Goal: Task Accomplishment & Management: Use online tool/utility

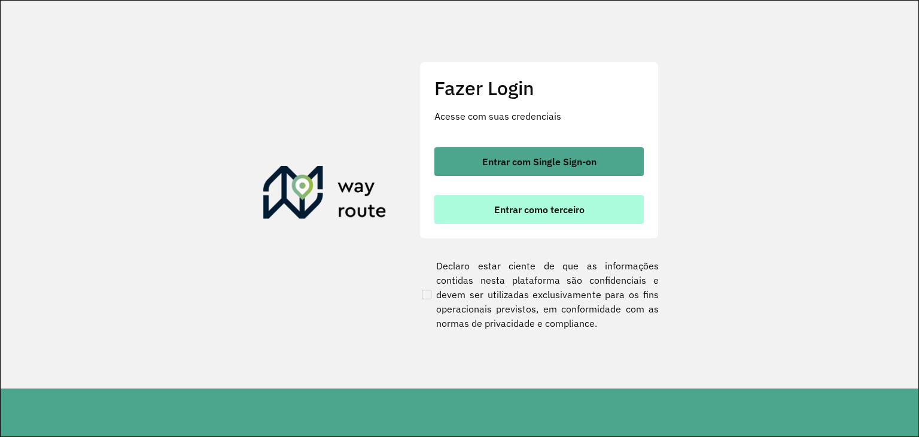
click at [571, 190] on div "Entrar com Single Sign-on Entrar como terceiro" at bounding box center [538, 185] width 209 height 77
click at [572, 217] on button "Entrar como terceiro" at bounding box center [538, 209] width 209 height 29
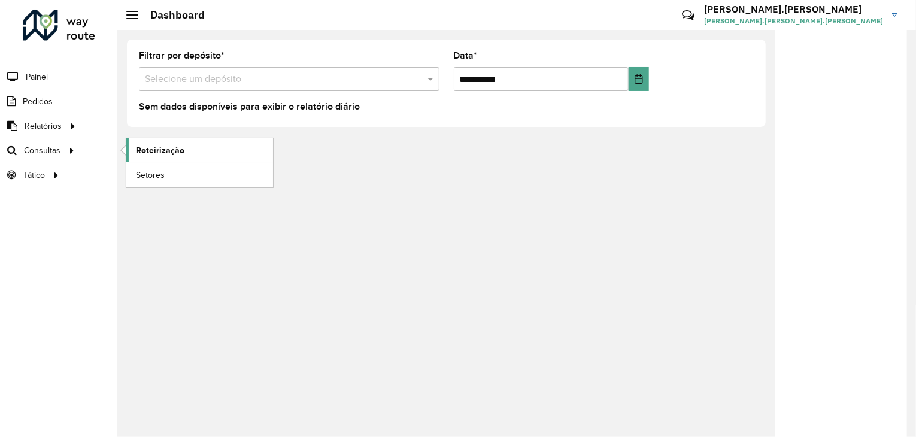
click at [154, 152] on span "Roteirização" at bounding box center [160, 150] width 48 height 13
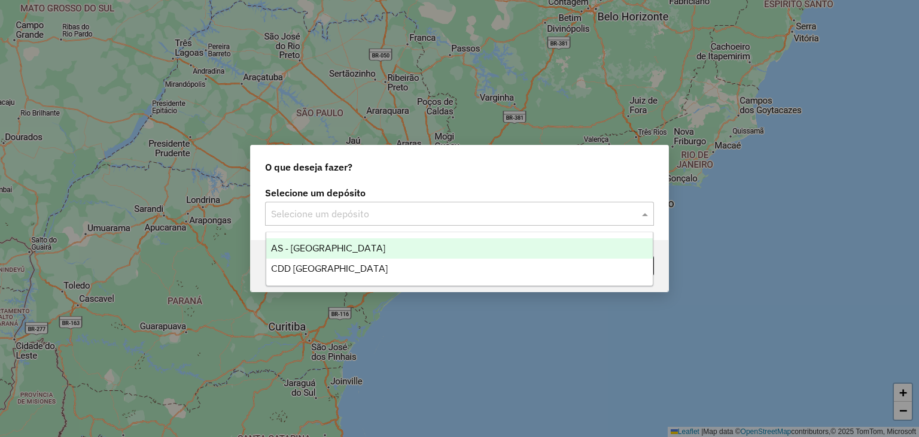
click at [361, 212] on input "text" at bounding box center [447, 214] width 353 height 14
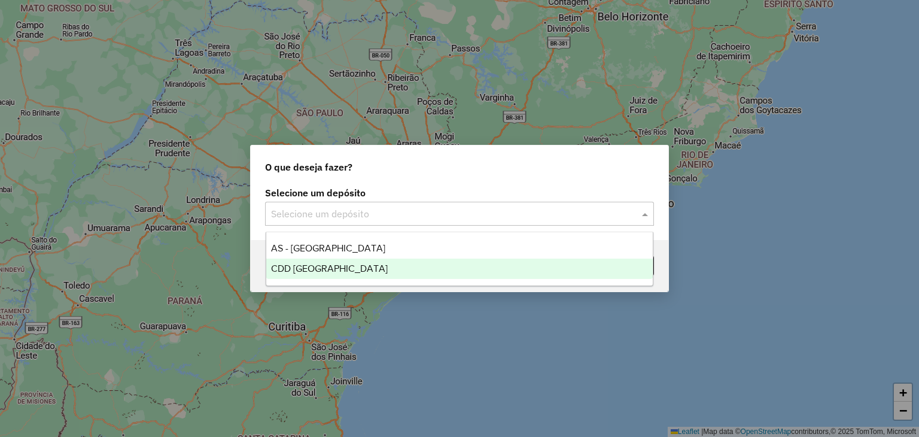
click at [368, 264] on div "CDD [GEOGRAPHIC_DATA]" at bounding box center [459, 269] width 387 height 20
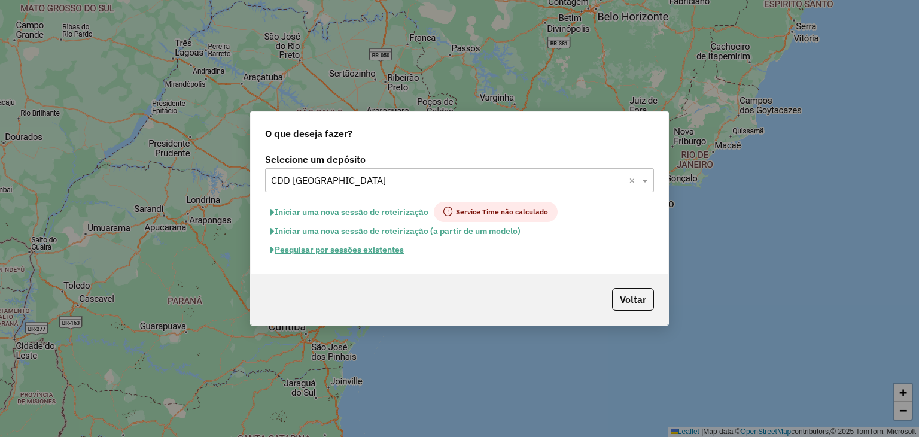
click at [342, 250] on button "Pesquisar por sessões existentes" at bounding box center [337, 250] width 144 height 19
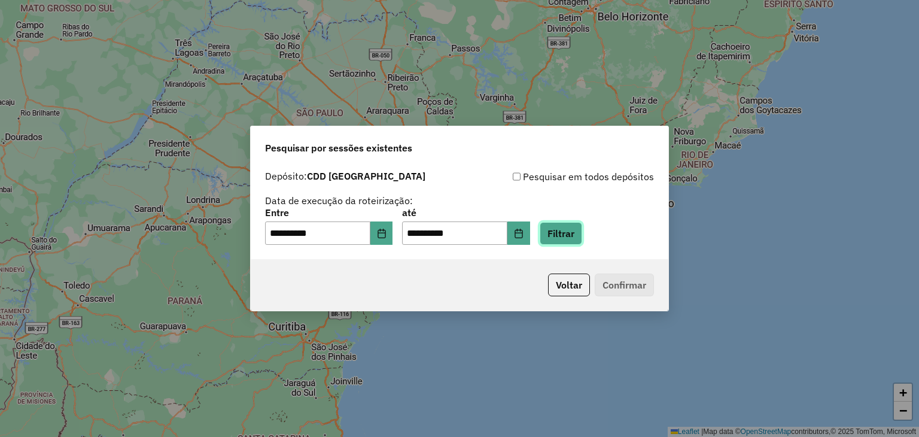
click at [576, 233] on button "Filtrar" at bounding box center [561, 233] width 42 height 23
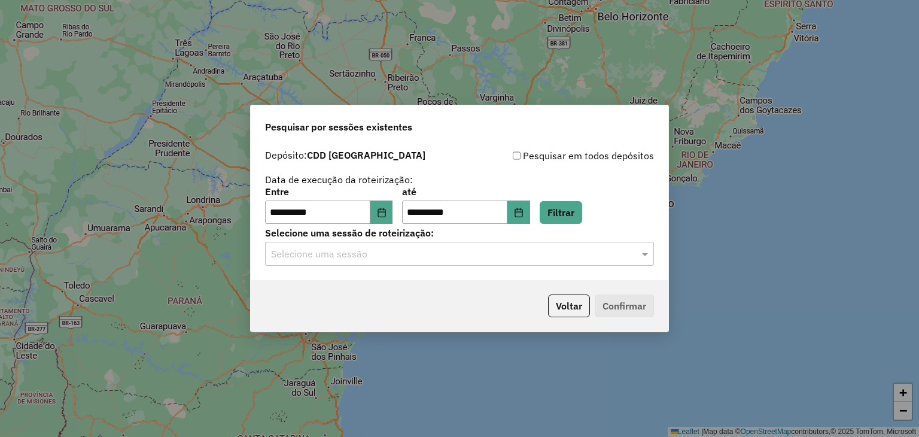
click at [335, 265] on div "Selecione uma sessão" at bounding box center [459, 254] width 389 height 24
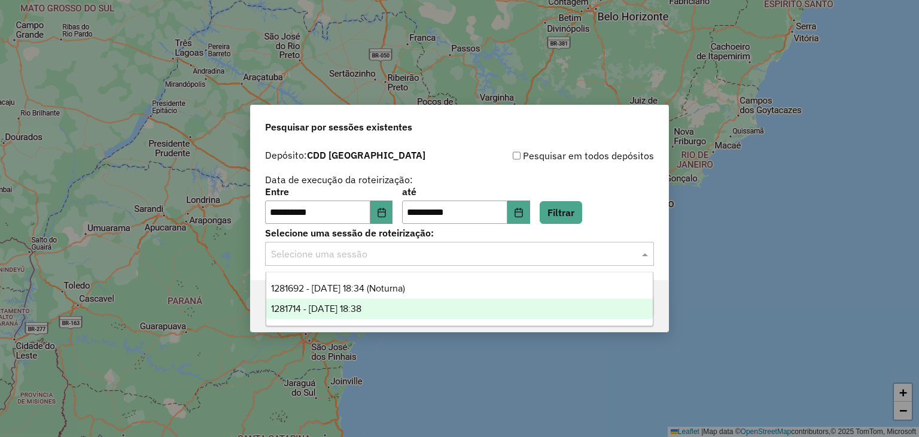
click at [361, 312] on span "1281714 - 24/09/2025 18:38" at bounding box center [316, 308] width 90 height 10
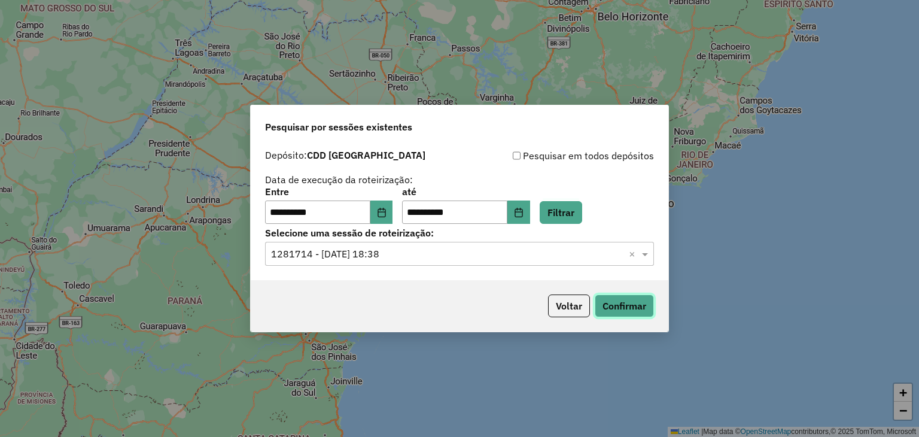
click at [632, 304] on button "Confirmar" at bounding box center [624, 305] width 59 height 23
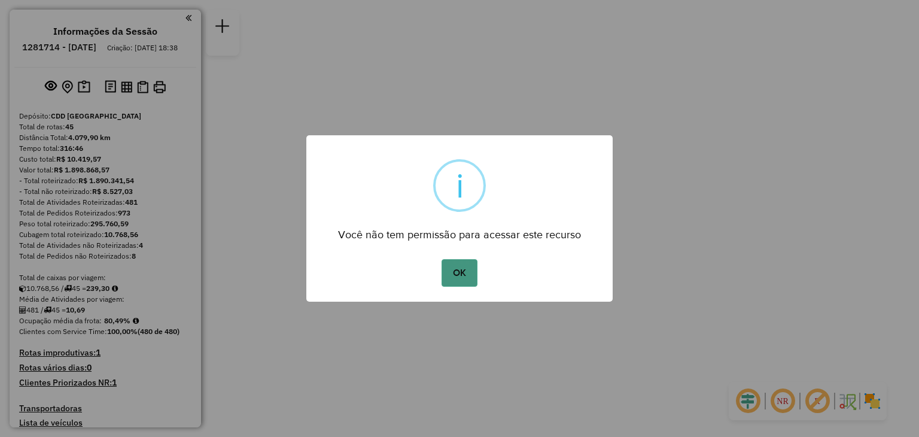
click at [443, 273] on button "OK" at bounding box center [459, 273] width 35 height 28
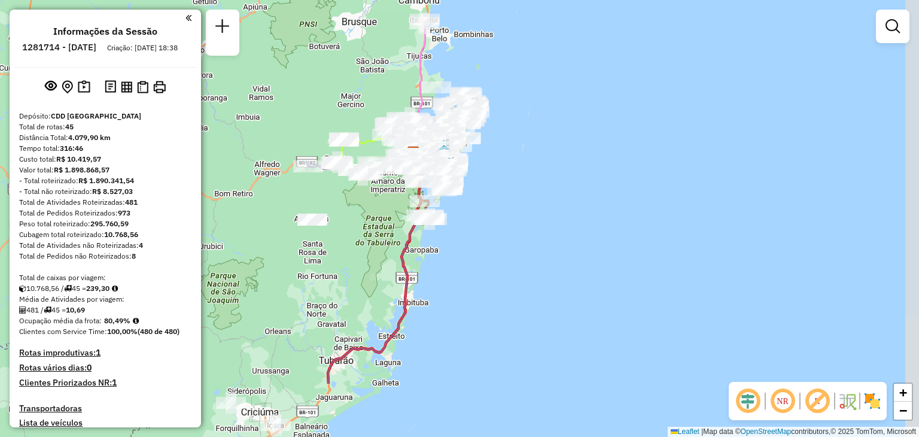
drag, startPoint x: 688, startPoint y: 306, endPoint x: 645, endPoint y: 201, distance: 113.2
click at [645, 202] on div "Janela de atendimento Grade de atendimento Capacidade Transportadoras Veículos …" at bounding box center [459, 218] width 919 height 437
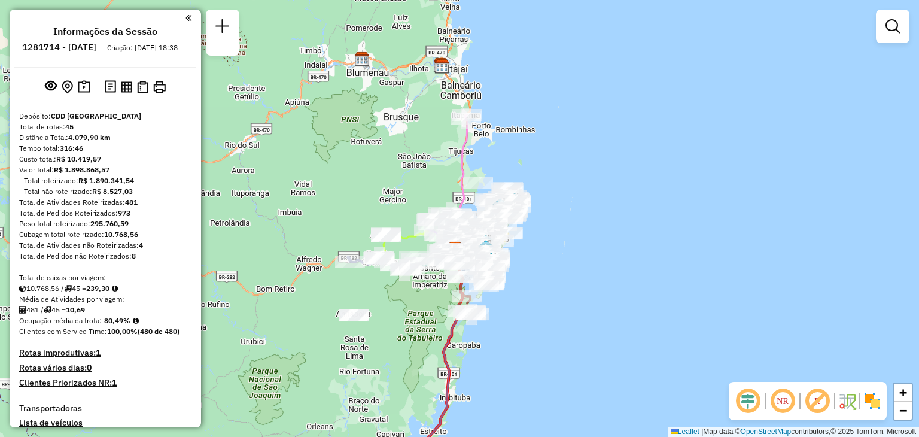
drag, startPoint x: 499, startPoint y: 212, endPoint x: 595, endPoint y: 348, distance: 166.1
click at [549, 343] on div "Janela de atendimento Grade de atendimento Capacidade Transportadoras Veículos …" at bounding box center [459, 218] width 919 height 437
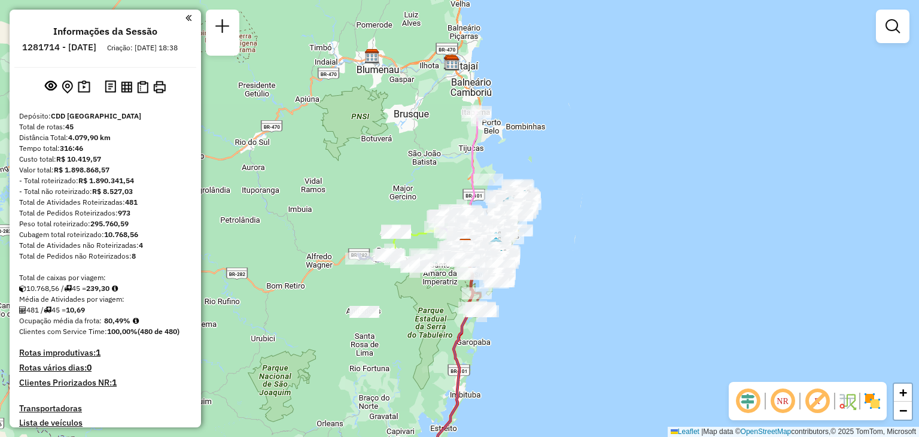
click at [791, 396] on em at bounding box center [782, 401] width 29 height 29
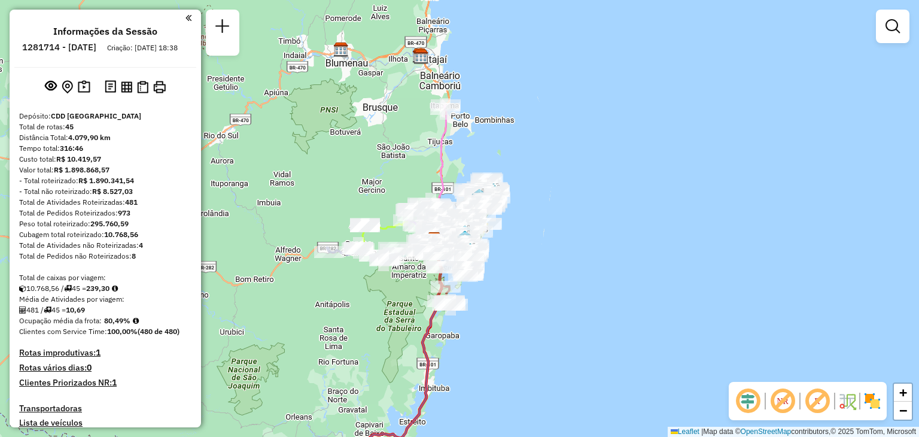
drag, startPoint x: 445, startPoint y: 151, endPoint x: 423, endPoint y: 146, distance: 22.1
click at [423, 146] on div "Janela de atendimento Grade de atendimento Capacidade Transportadoras Veículos …" at bounding box center [459, 218] width 919 height 437
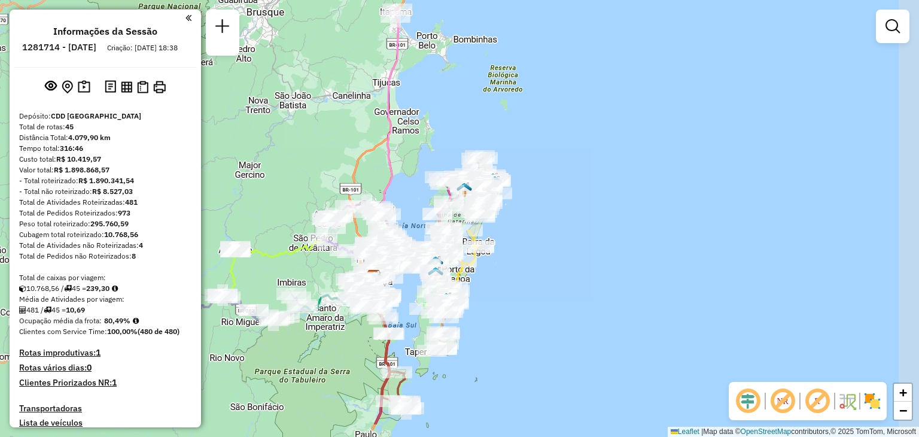
drag, startPoint x: 602, startPoint y: 281, endPoint x: 618, endPoint y: 273, distance: 17.4
click at [618, 273] on div "Janela de atendimento Grade de atendimento Capacidade Transportadoras Veículos …" at bounding box center [459, 218] width 919 height 437
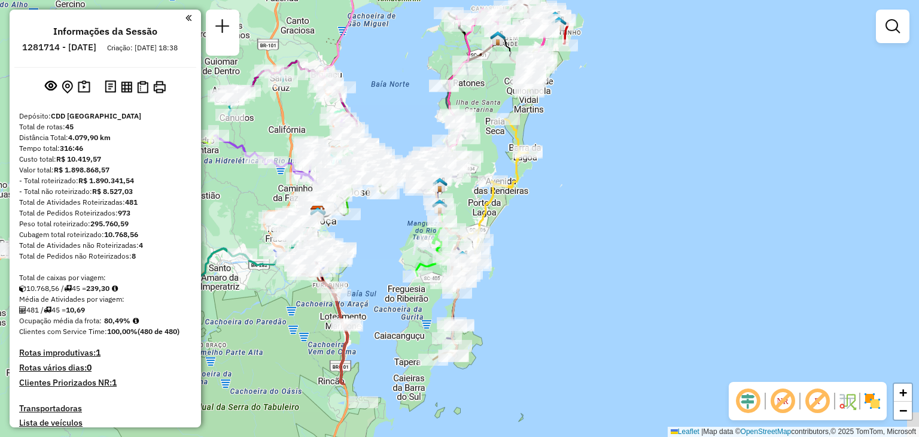
drag, startPoint x: 452, startPoint y: 307, endPoint x: 565, endPoint y: 211, distance: 147.7
click at [565, 211] on div "Janela de atendimento Grade de atendimento Capacidade Transportadoras Veículos …" at bounding box center [459, 218] width 919 height 437
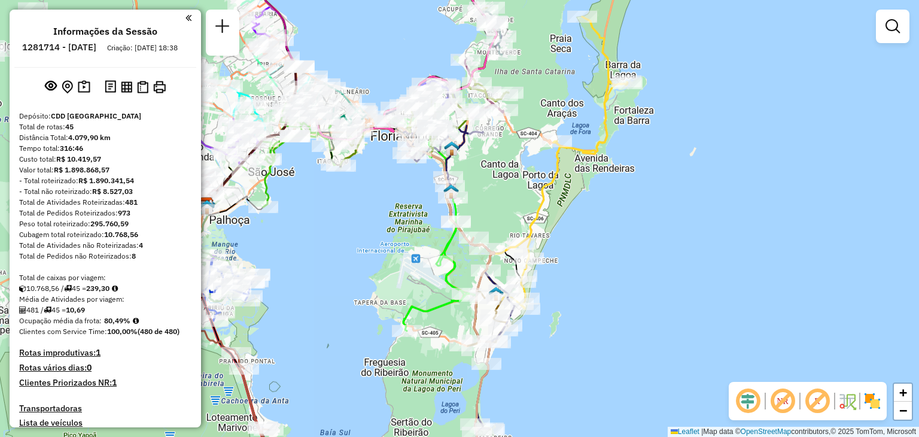
drag, startPoint x: 490, startPoint y: 259, endPoint x: 601, endPoint y: 242, distance: 112.6
click at [616, 247] on div "Janela de atendimento Grade de atendimento Capacidade Transportadoras Veículos …" at bounding box center [459, 218] width 919 height 437
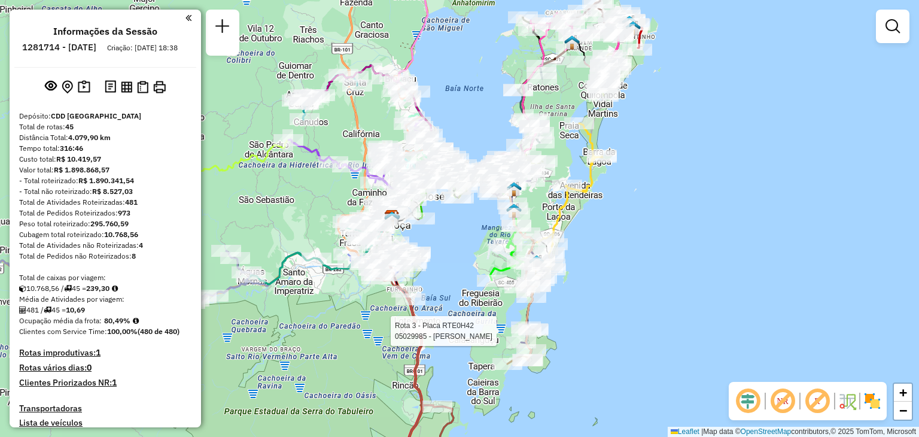
select select "**********"
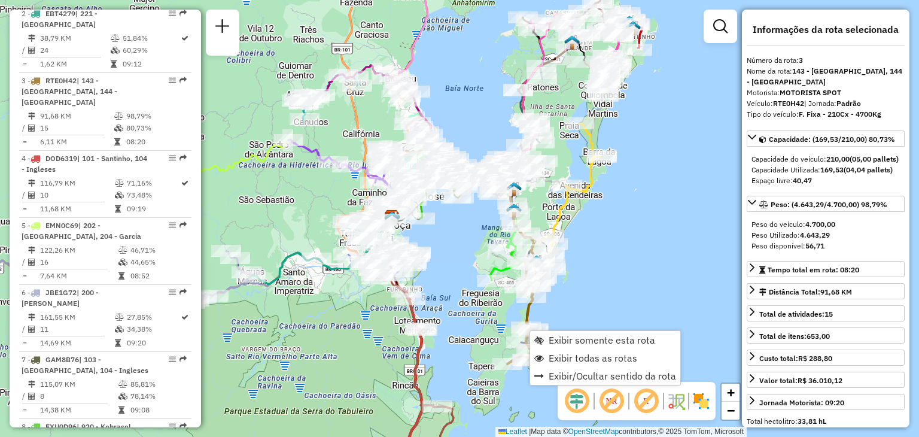
scroll to position [624, 0]
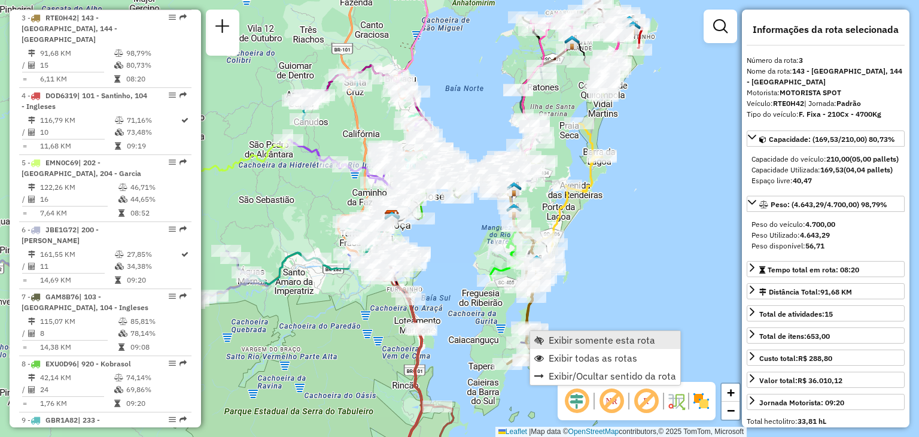
click at [591, 342] on span "Exibir somente esta rota" at bounding box center [602, 340] width 107 height 10
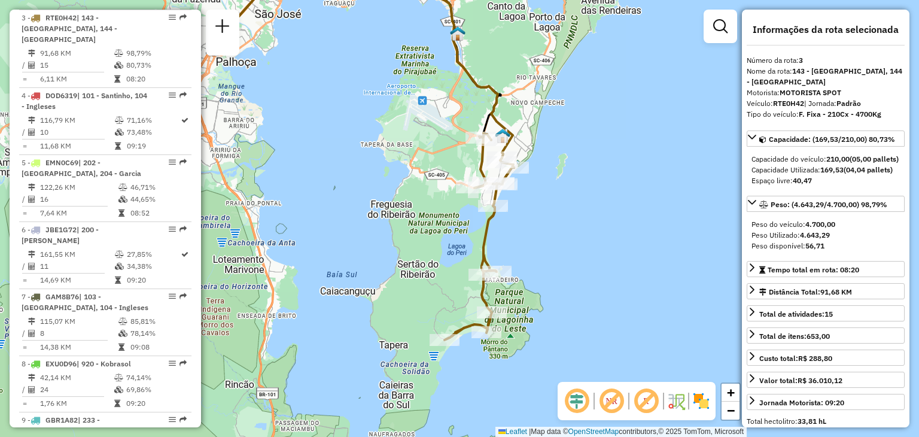
drag, startPoint x: 689, startPoint y: 279, endPoint x: 589, endPoint y: 199, distance: 128.2
click at [589, 199] on div "Janela de atendimento Grade de atendimento Capacidade Transportadoras Veículos …" at bounding box center [459, 218] width 919 height 437
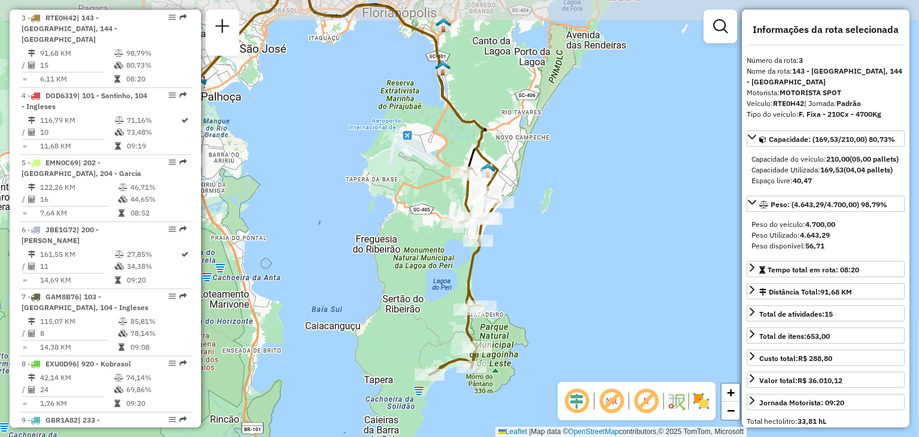
drag, startPoint x: 565, startPoint y: 208, endPoint x: 552, endPoint y: 244, distance: 38.6
click at [552, 244] on div "Janela de atendimento Grade de atendimento Capacidade Transportadoras Veículos …" at bounding box center [459, 218] width 919 height 437
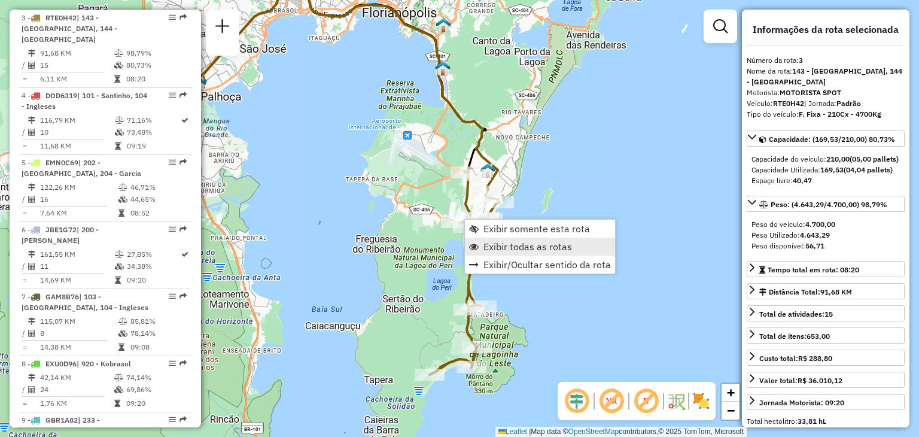
click at [531, 251] on span "Exibir todas as rotas" at bounding box center [528, 247] width 89 height 10
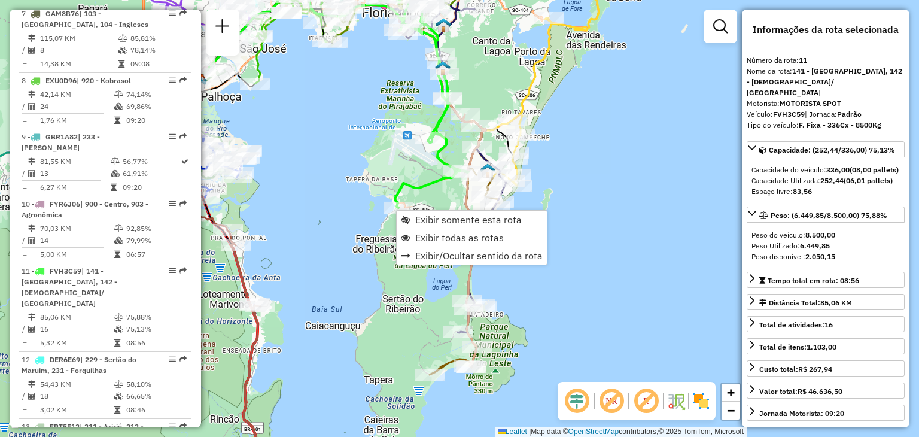
scroll to position [1138, 0]
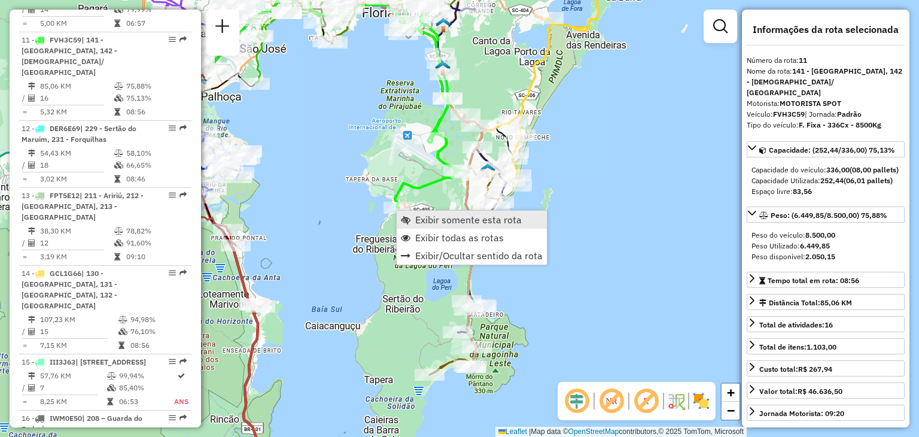
click at [461, 220] on span "Exibir somente esta rota" at bounding box center [468, 220] width 107 height 10
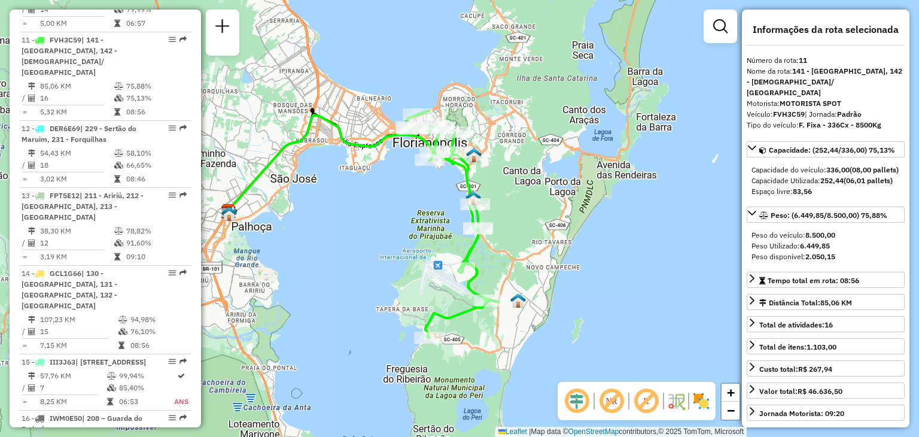
drag, startPoint x: 627, startPoint y: 206, endPoint x: 549, endPoint y: 218, distance: 79.3
click at [550, 217] on div "Janela de atendimento Grade de atendimento Capacidade Transportadoras Veículos …" at bounding box center [459, 218] width 919 height 437
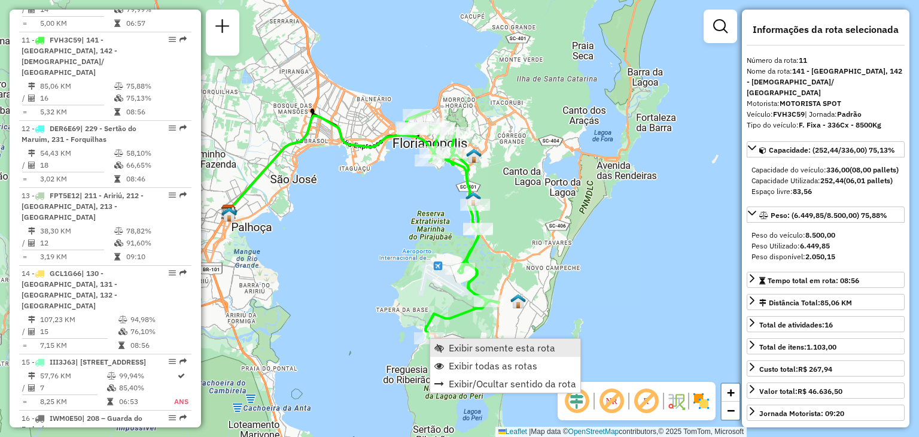
click at [471, 347] on span "Exibir somente esta rota" at bounding box center [502, 348] width 107 height 10
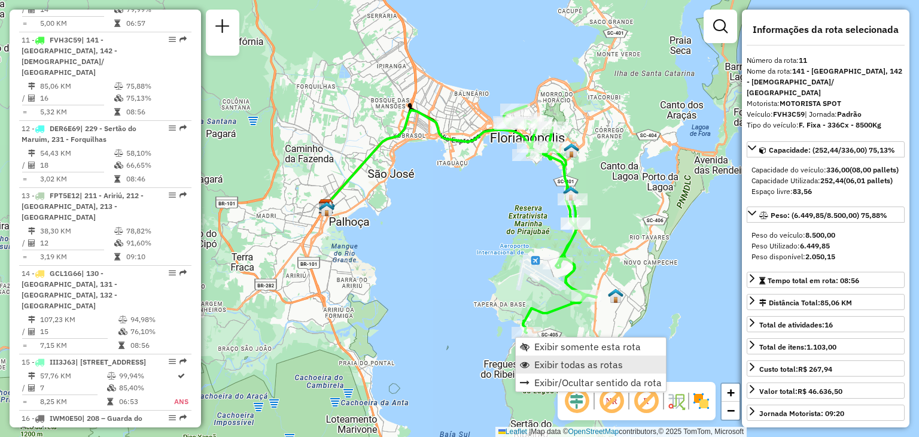
click at [554, 360] on span "Exibir todas as rotas" at bounding box center [578, 365] width 89 height 10
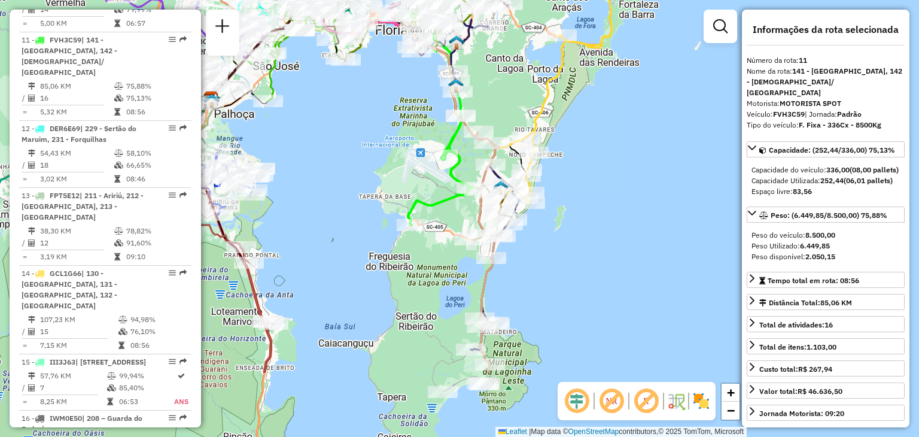
drag, startPoint x: 706, startPoint y: 338, endPoint x: 558, endPoint y: 237, distance: 178.6
click at [591, 238] on div "Janela de atendimento Grade de atendimento Capacidade Transportadoras Veículos …" at bounding box center [459, 218] width 919 height 437
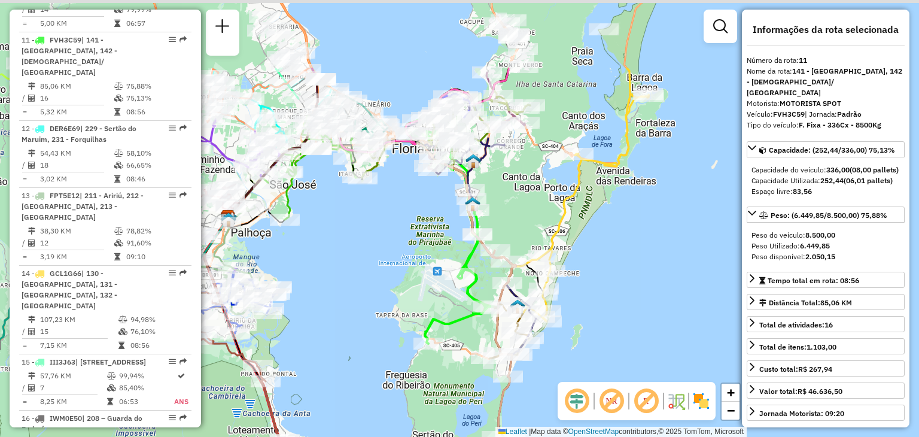
drag, startPoint x: 592, startPoint y: 195, endPoint x: 576, endPoint y: 312, distance: 119.0
click at [601, 305] on div "Janela de atendimento Grade de atendimento Capacidade Transportadoras Veículos …" at bounding box center [459, 218] width 919 height 437
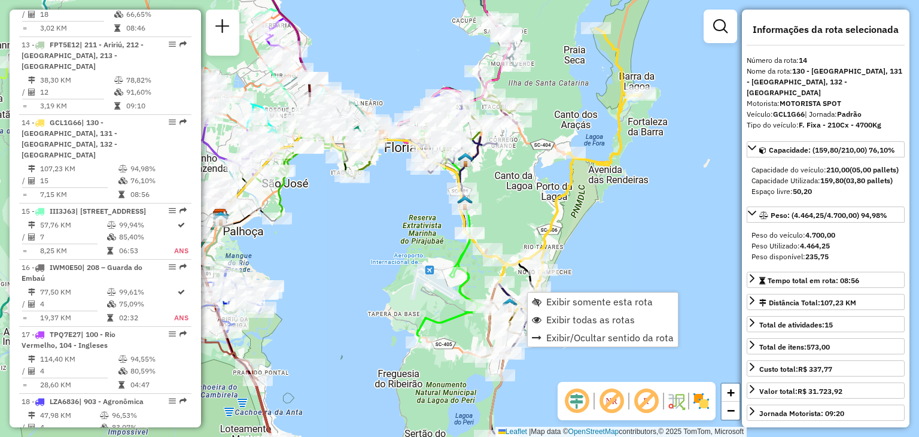
scroll to position [1338, 0]
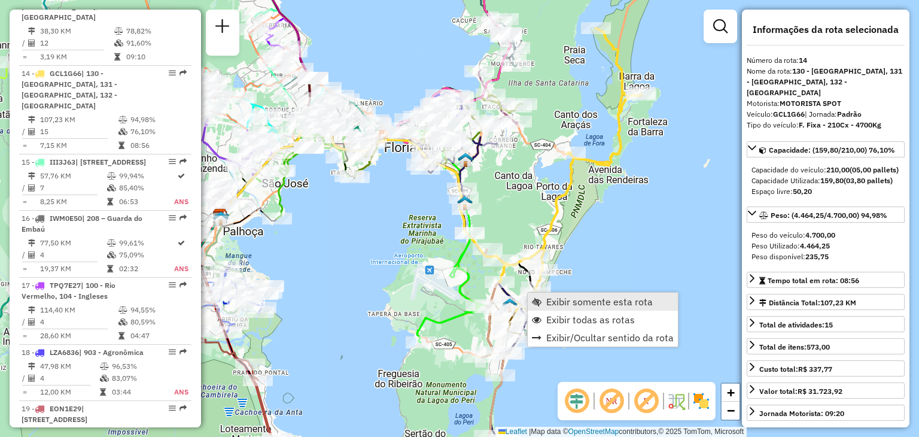
click at [572, 303] on span "Exibir somente esta rota" at bounding box center [599, 302] width 107 height 10
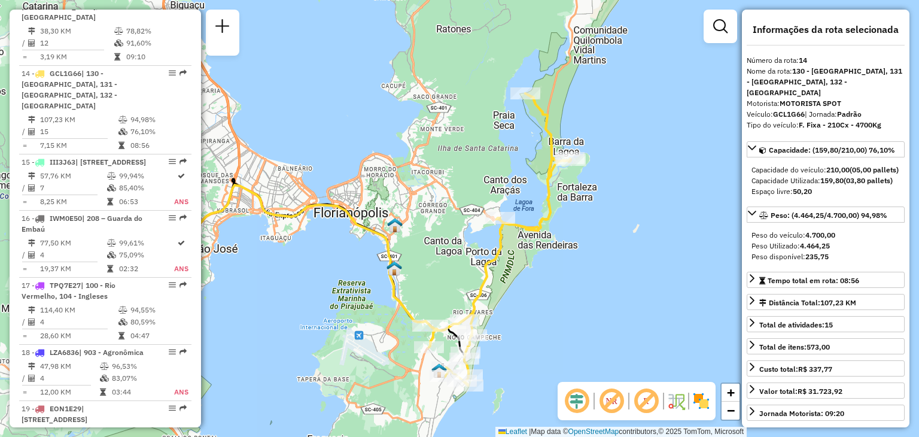
drag, startPoint x: 643, startPoint y: 265, endPoint x: 546, endPoint y: 288, distance: 99.1
click at [545, 288] on div "Janela de atendimento Grade de atendimento Capacidade Transportadoras Veículos …" at bounding box center [459, 218] width 919 height 437
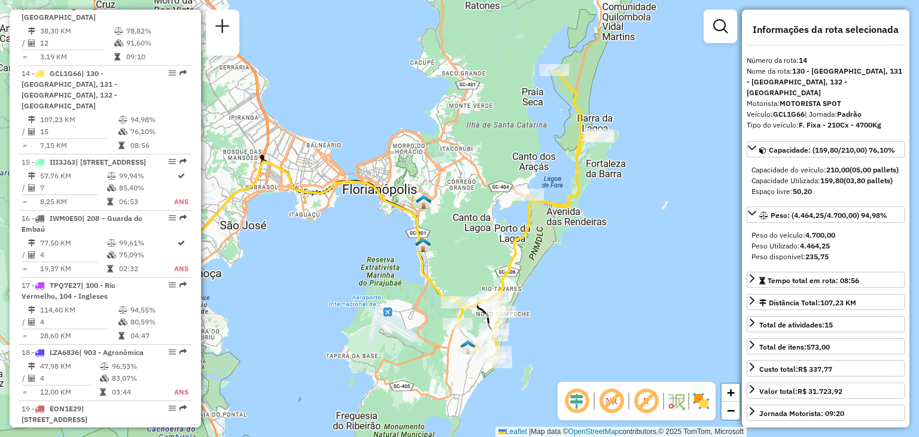
drag, startPoint x: 524, startPoint y: 293, endPoint x: 552, endPoint y: 287, distance: 28.6
click at [552, 287] on div "Janela de atendimento Grade de atendimento Capacidade Transportadoras Veículos …" at bounding box center [459, 218] width 919 height 437
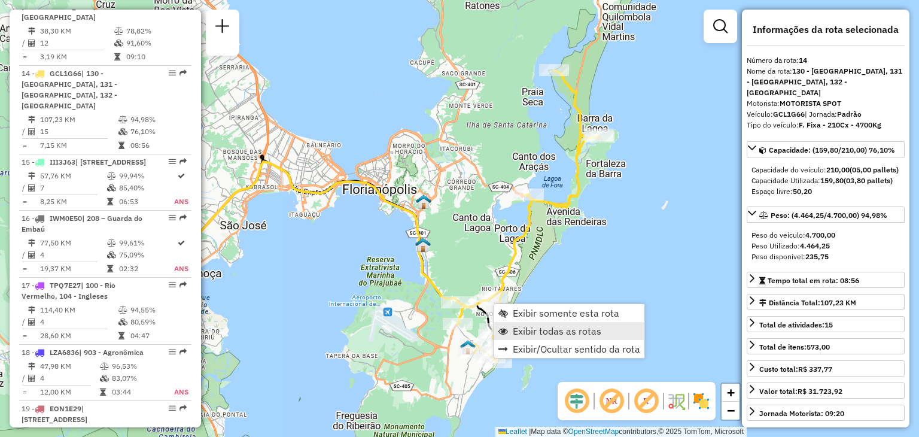
click at [546, 326] on span "Exibir todas as rotas" at bounding box center [557, 331] width 89 height 10
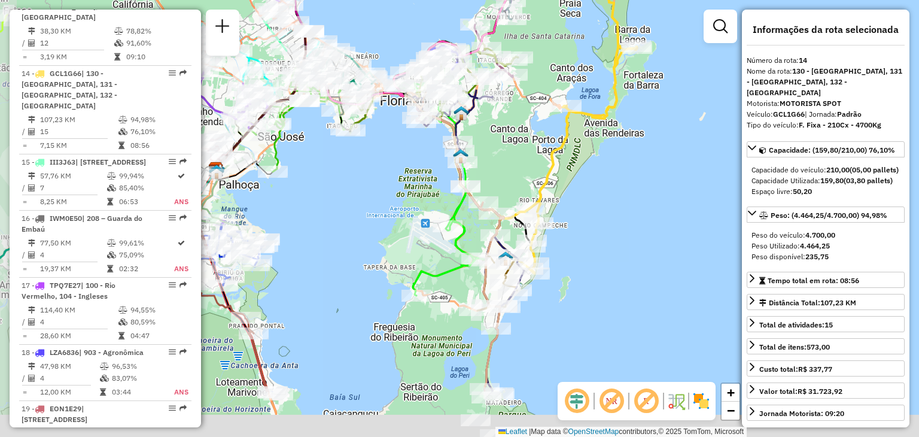
drag, startPoint x: 543, startPoint y: 288, endPoint x: 581, endPoint y: 199, distance: 96.3
click at [581, 199] on div "Janela de atendimento Grade de atendimento Capacidade Transportadoras Veículos …" at bounding box center [459, 218] width 919 height 437
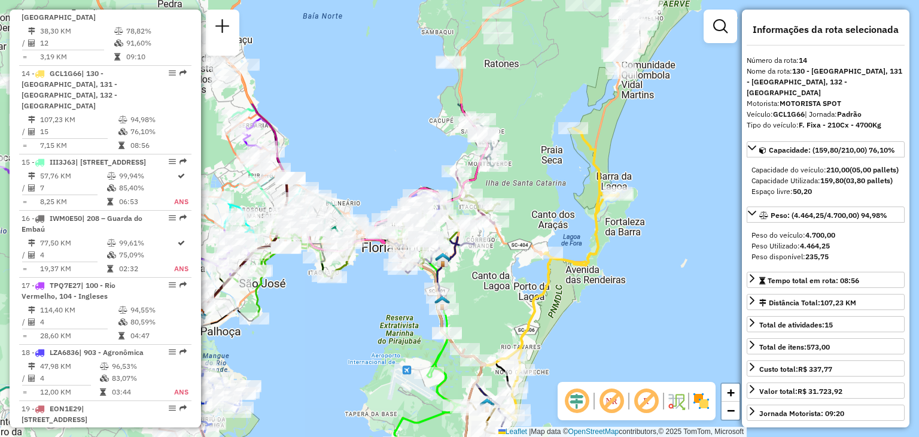
drag, startPoint x: 573, startPoint y: 202, endPoint x: 552, endPoint y: 349, distance: 148.7
click at [552, 349] on div "Janela de atendimento Grade de atendimento Capacidade Transportadoras Veículos …" at bounding box center [459, 218] width 919 height 437
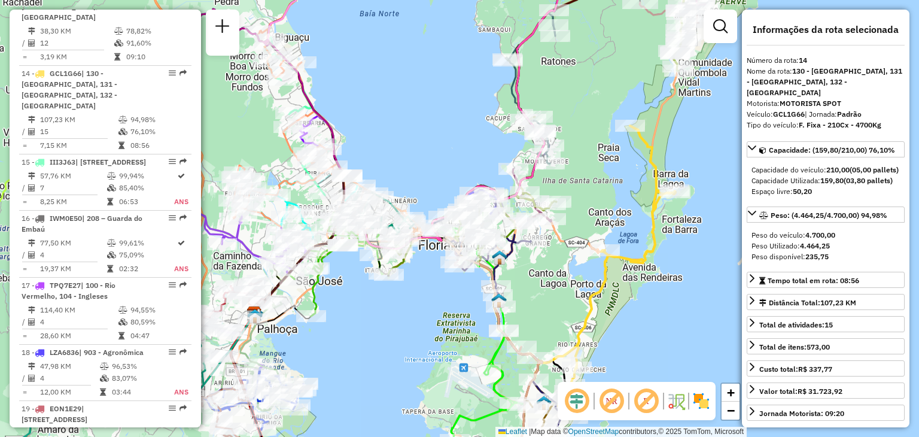
drag, startPoint x: 484, startPoint y: 261, endPoint x: 542, endPoint y: 259, distance: 58.1
click at [542, 259] on div "Janela de atendimento Grade de atendimento Capacidade Transportadoras Veículos …" at bounding box center [459, 218] width 919 height 437
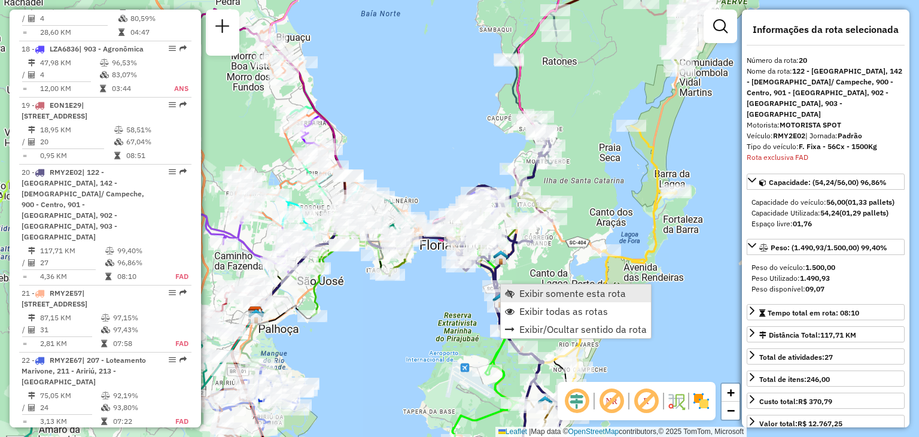
scroll to position [1773, 0]
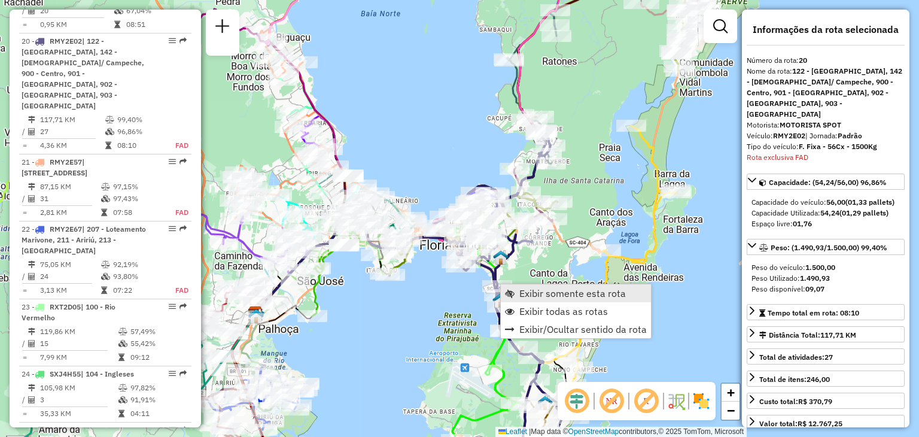
click at [551, 296] on span "Exibir somente esta rota" at bounding box center [572, 293] width 107 height 10
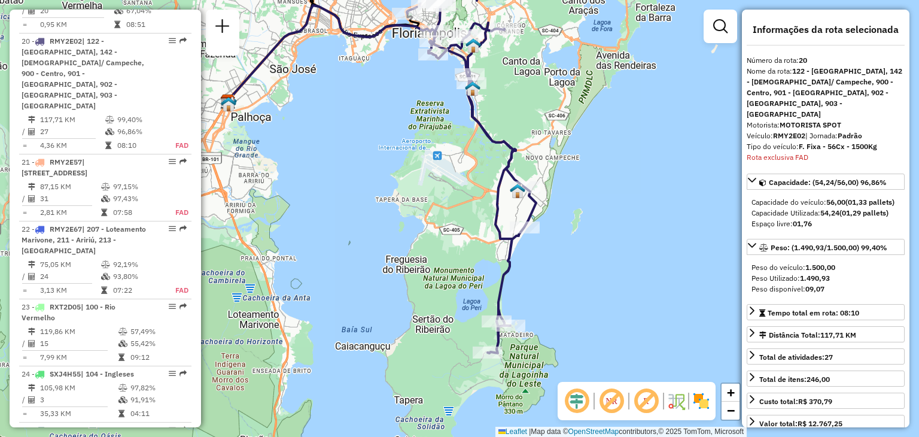
drag, startPoint x: 670, startPoint y: 293, endPoint x: 583, endPoint y: 203, distance: 125.3
click at [584, 203] on div "Janela de atendimento Grade de atendimento Capacidade Transportadoras Veículos …" at bounding box center [459, 218] width 919 height 437
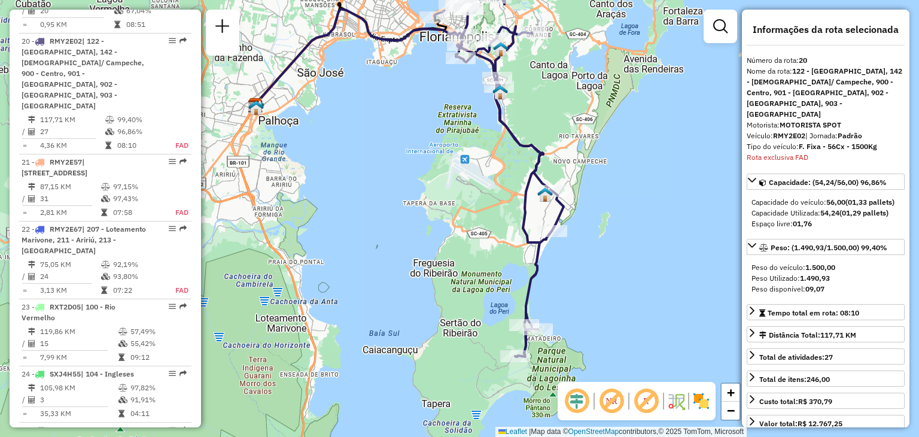
drag, startPoint x: 543, startPoint y: 156, endPoint x: 598, endPoint y: 201, distance: 71.0
click at [598, 202] on div "Janela de atendimento Grade de atendimento Capacidade Transportadoras Veículos …" at bounding box center [459, 218] width 919 height 437
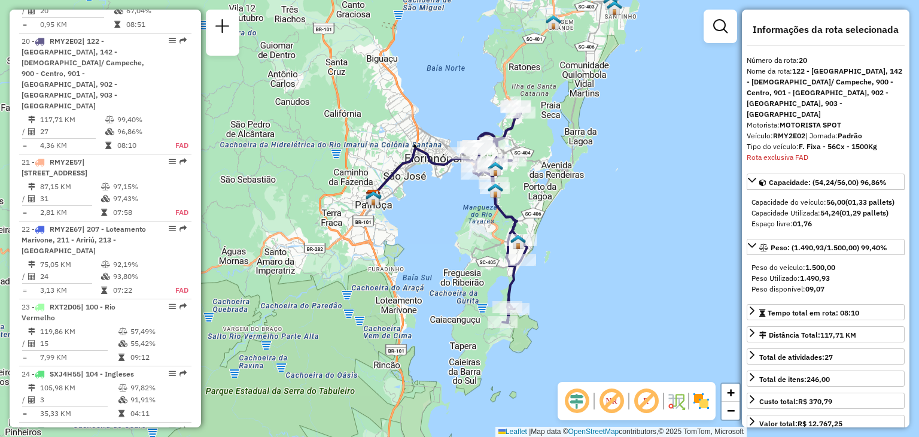
drag, startPoint x: 627, startPoint y: 214, endPoint x: 567, endPoint y: 254, distance: 72.0
click at [567, 254] on div "Janela de atendimento Grade de atendimento Capacidade Transportadoras Veículos …" at bounding box center [459, 218] width 919 height 437
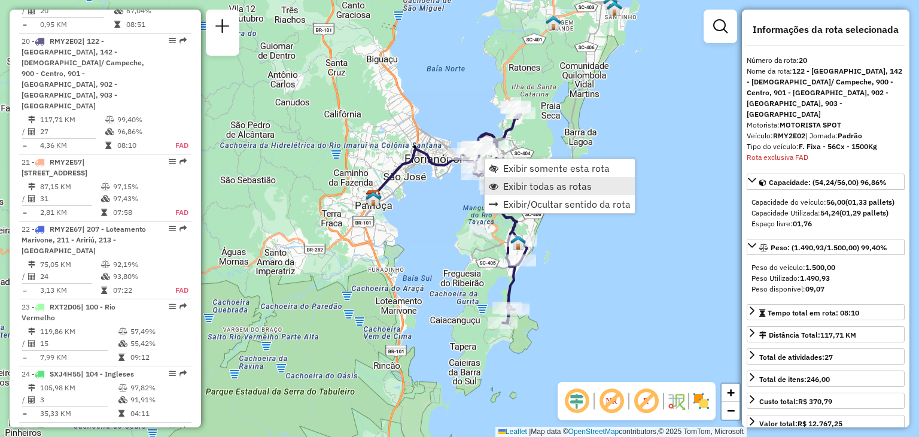
click at [536, 191] on span "Exibir todas as rotas" at bounding box center [547, 186] width 89 height 10
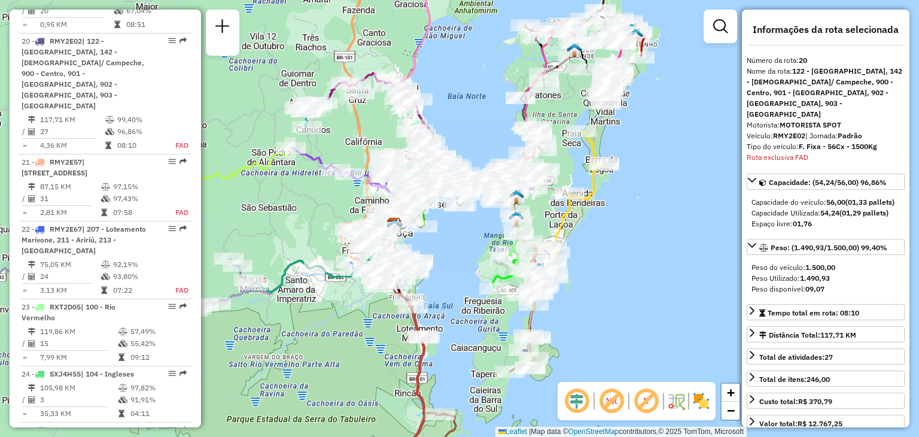
drag, startPoint x: 558, startPoint y: 221, endPoint x: 580, endPoint y: 250, distance: 35.9
click at [580, 250] on div "Janela de atendimento Grade de atendimento Capacidade Transportadoras Veículos …" at bounding box center [459, 218] width 919 height 437
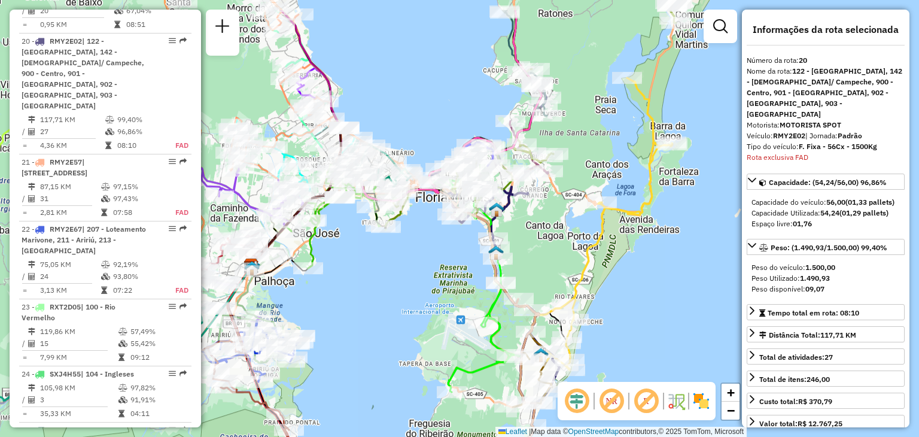
drag, startPoint x: 525, startPoint y: 181, endPoint x: 533, endPoint y: 235, distance: 54.5
click at [533, 235] on div "Janela de atendimento Grade de atendimento Capacidade Transportadoras Veículos …" at bounding box center [459, 218] width 919 height 437
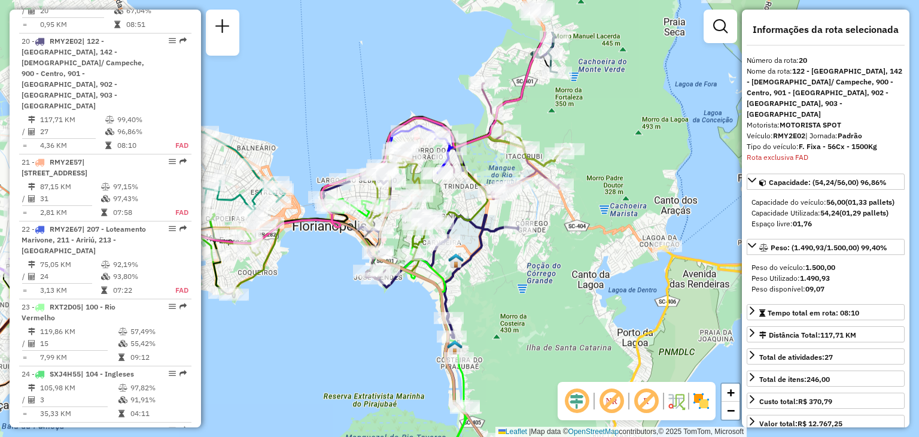
drag, startPoint x: 522, startPoint y: 233, endPoint x: 519, endPoint y: 282, distance: 49.1
click at [521, 288] on div "Janela de atendimento Grade de atendimento Capacidade Transportadoras Veículos …" at bounding box center [459, 218] width 919 height 437
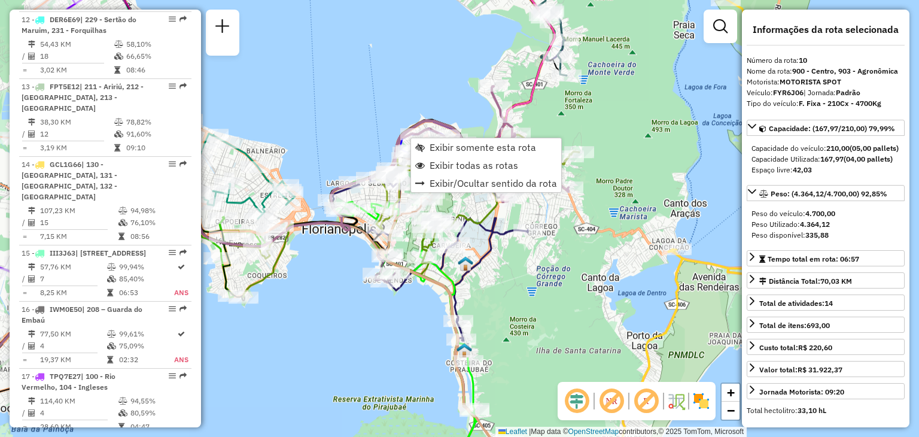
scroll to position [1071, 0]
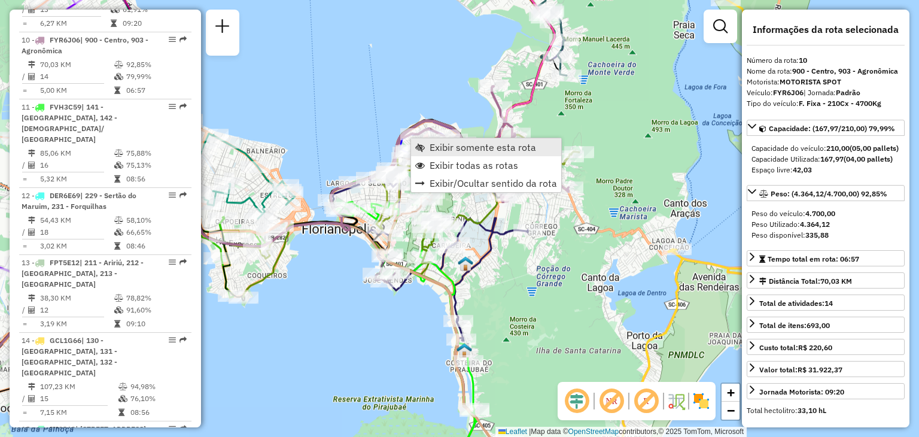
click at [434, 152] on span "Exibir somente esta rota" at bounding box center [483, 147] width 107 height 10
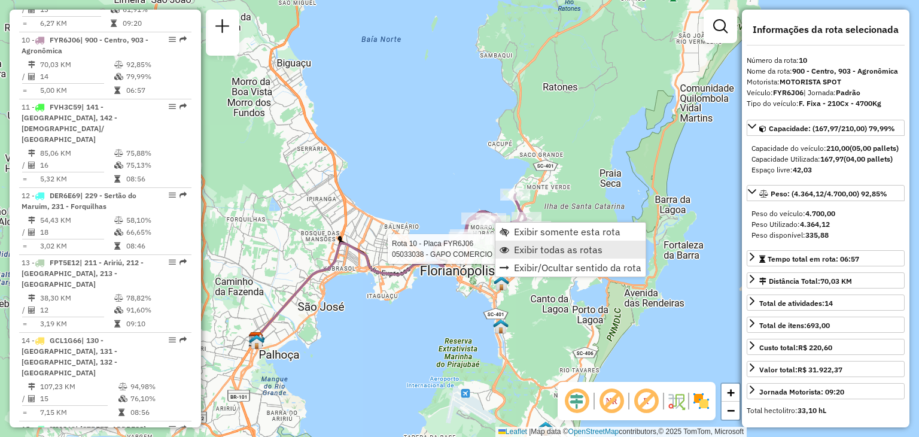
click at [553, 247] on span "Exibir todas as rotas" at bounding box center [558, 250] width 89 height 10
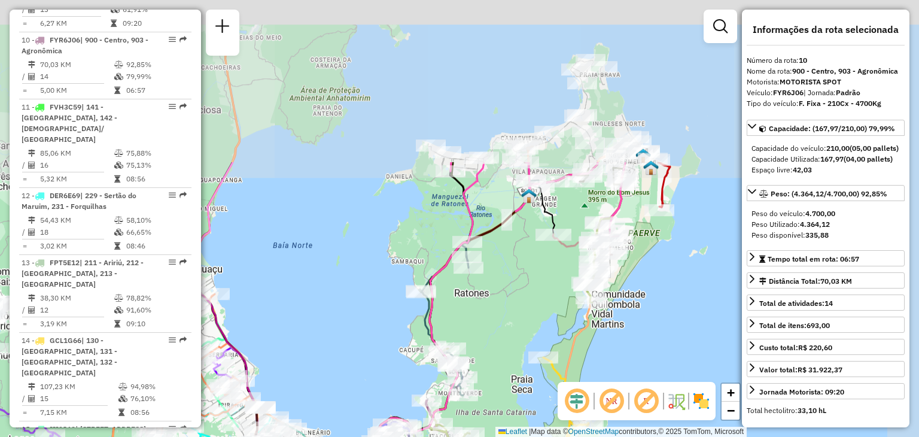
drag, startPoint x: 607, startPoint y: 101, endPoint x: 508, endPoint y: 275, distance: 200.2
click at [515, 304] on div "Rota 10 - Placa FYR6J06 05033038 - GAPO COMERCIO DE ALI Janela de atendimento G…" at bounding box center [459, 218] width 919 height 437
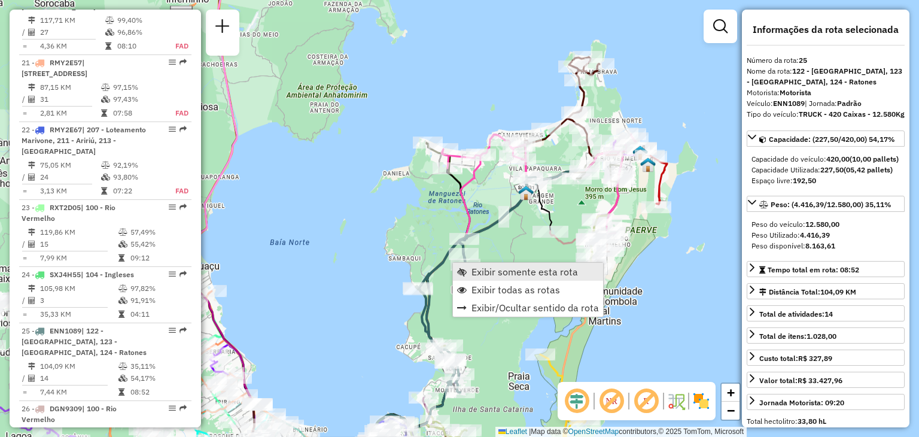
scroll to position [2140, 0]
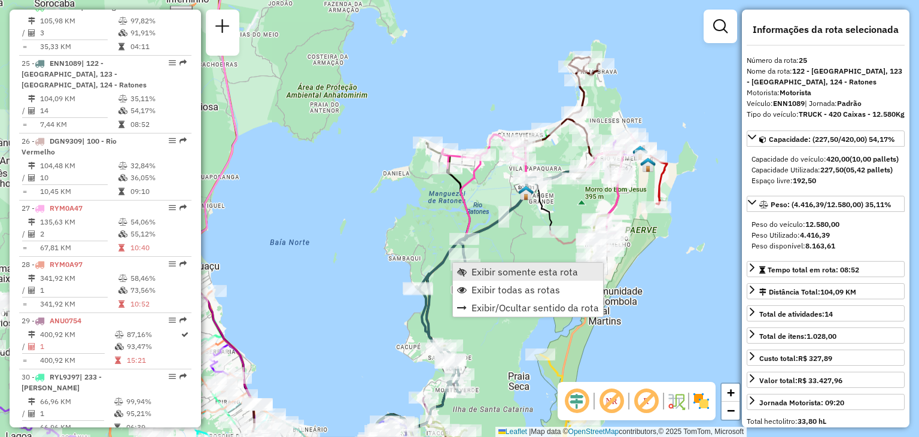
click at [496, 271] on span "Exibir somente esta rota" at bounding box center [525, 272] width 107 height 10
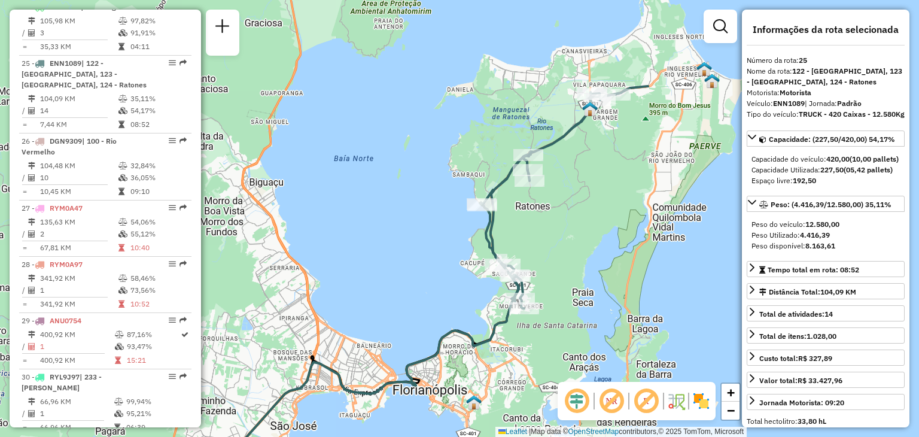
drag, startPoint x: 652, startPoint y: 199, endPoint x: 629, endPoint y: 256, distance: 60.7
click at [629, 256] on div "Janela de atendimento Grade de atendimento Capacidade Transportadoras Veículos …" at bounding box center [459, 218] width 919 height 437
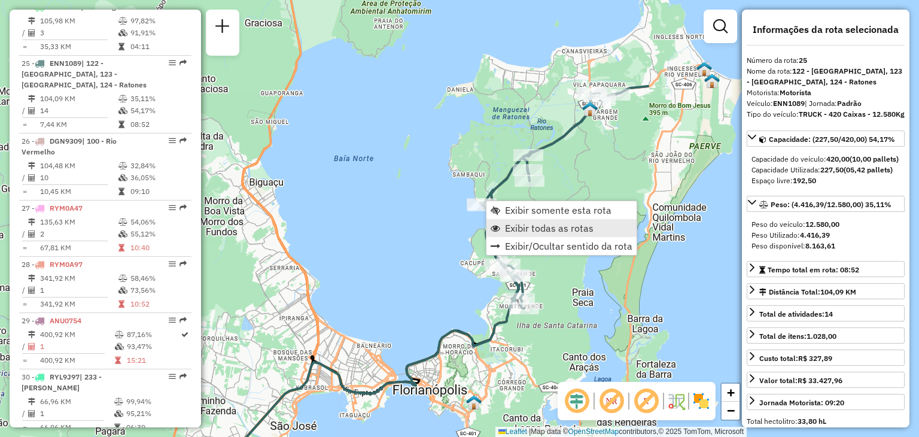
click at [509, 233] on span "Exibir todas as rotas" at bounding box center [549, 228] width 89 height 10
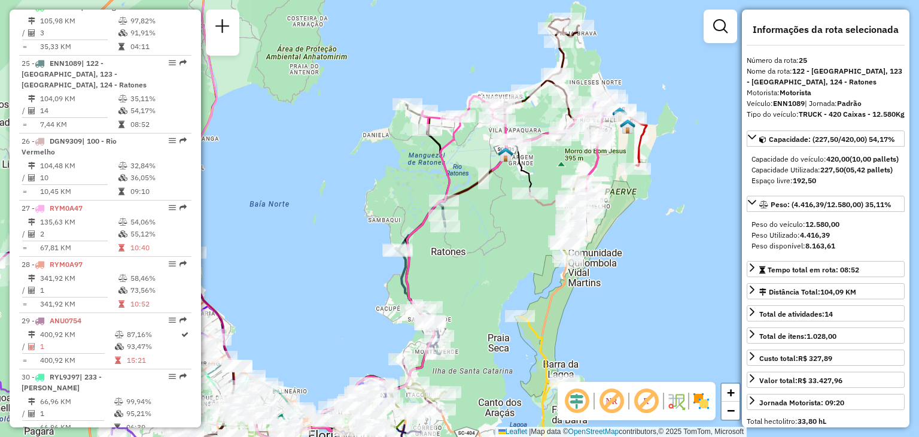
drag, startPoint x: 578, startPoint y: 204, endPoint x: 507, endPoint y: 218, distance: 72.1
click at [494, 248] on div "Janela de atendimento Grade de atendimento Capacidade Transportadoras Veículos …" at bounding box center [459, 218] width 919 height 437
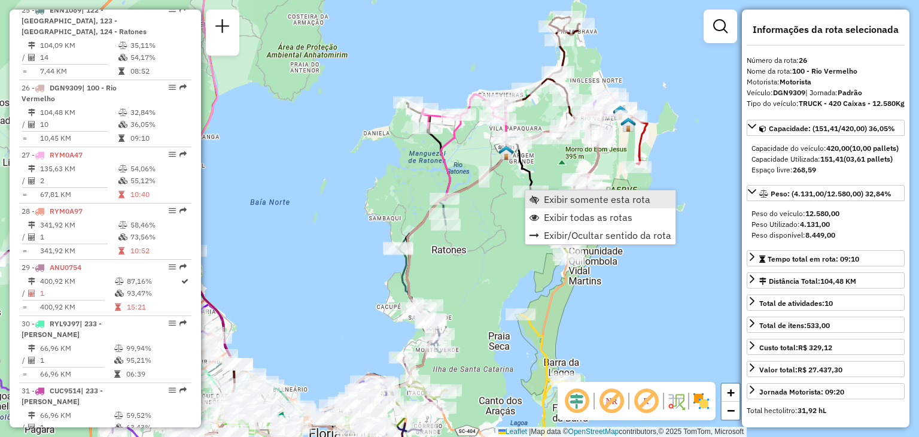
scroll to position [2217, 0]
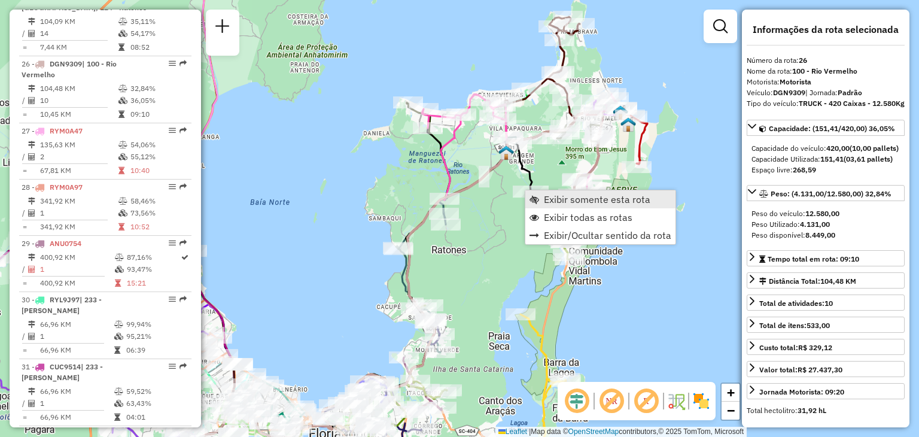
click at [552, 195] on span "Exibir somente esta rota" at bounding box center [597, 200] width 107 height 10
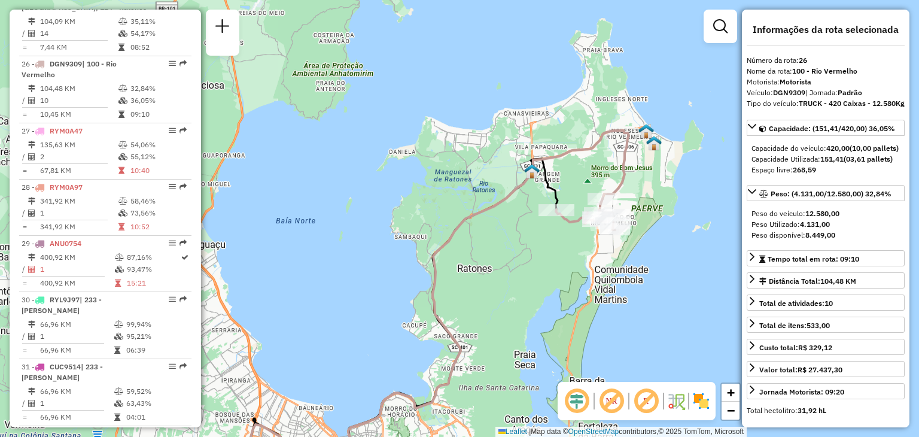
drag, startPoint x: 588, startPoint y: 190, endPoint x: 534, endPoint y: 299, distance: 121.8
click at [534, 299] on div "Janela de atendimento Grade de atendimento Capacidade Transportadoras Veículos …" at bounding box center [459, 218] width 919 height 437
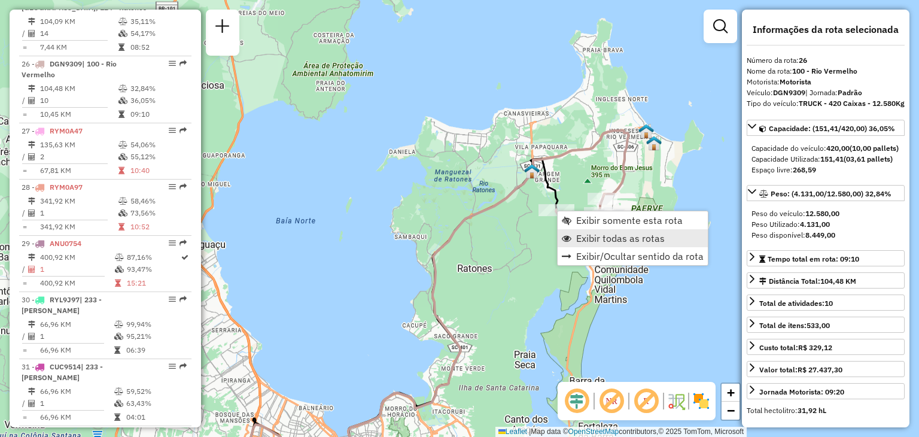
click at [589, 240] on span "Exibir todas as rotas" at bounding box center [620, 238] width 89 height 10
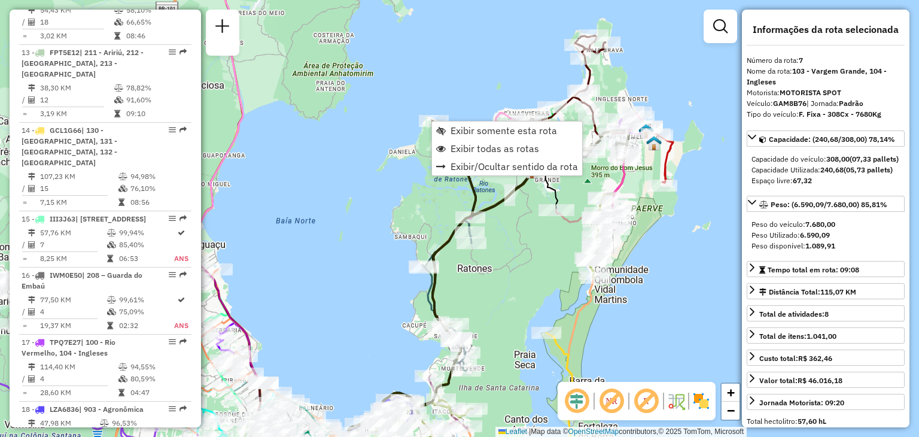
scroll to position [881, 0]
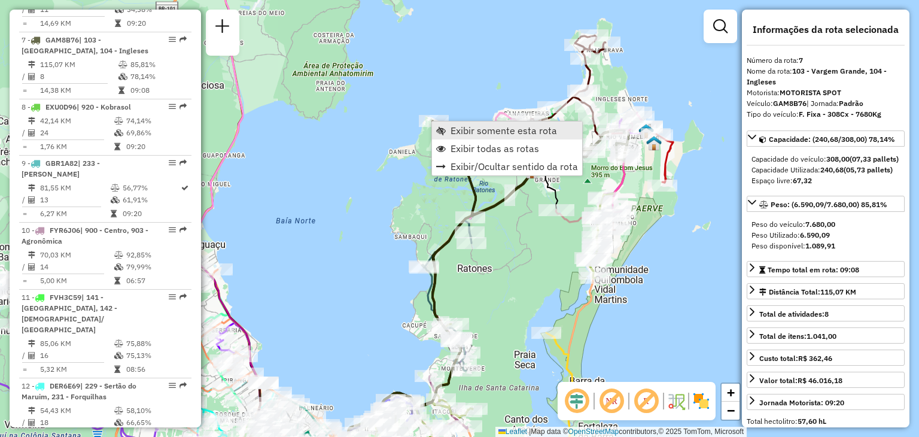
click at [468, 127] on span "Exibir somente esta rota" at bounding box center [504, 131] width 107 height 10
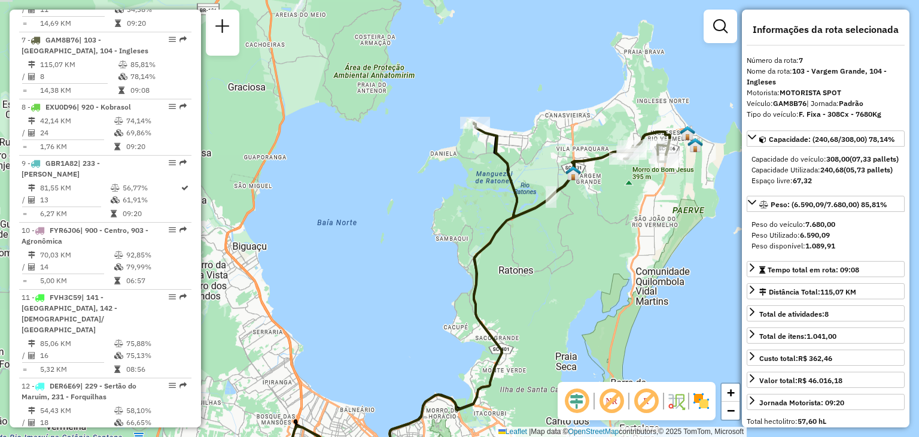
drag, startPoint x: 597, startPoint y: 135, endPoint x: 504, endPoint y: 189, distance: 107.8
click at [576, 241] on div "Janela de atendimento Grade de atendimento Capacidade Transportadoras Veículos …" at bounding box center [459, 218] width 919 height 437
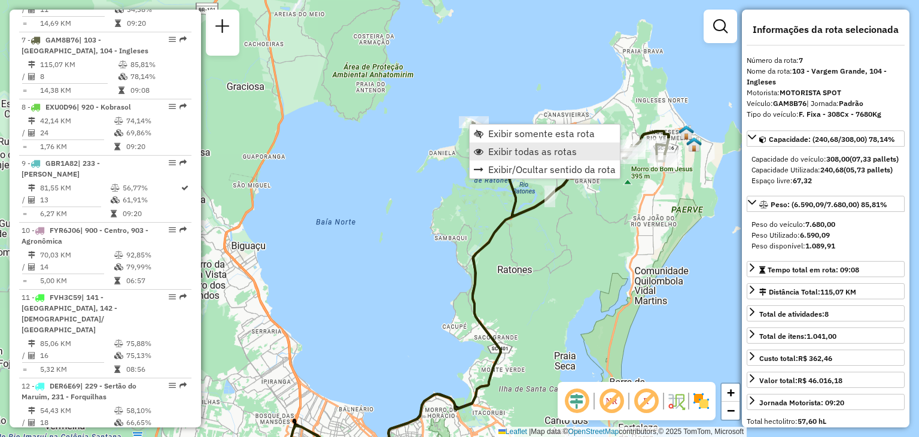
click at [512, 147] on span "Exibir todas as rotas" at bounding box center [532, 152] width 89 height 10
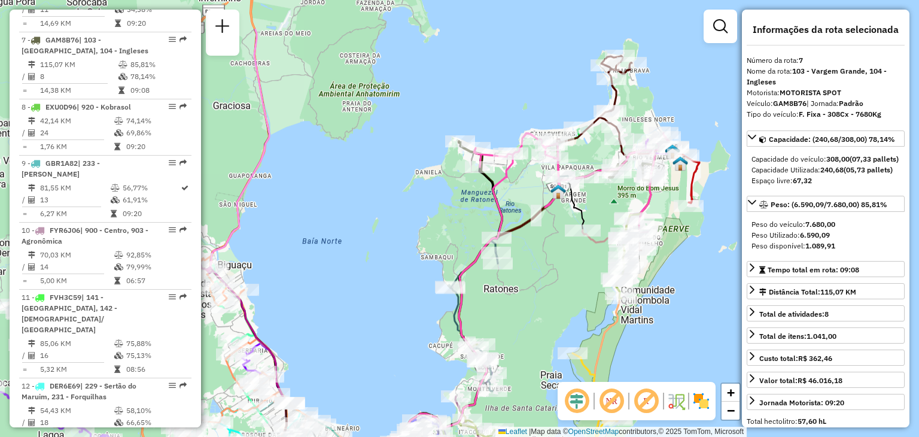
drag, startPoint x: 585, startPoint y: 197, endPoint x: 562, endPoint y: 258, distance: 65.1
click at [564, 269] on div "Janela de atendimento Grade de atendimento Capacidade Transportadoras Veículos …" at bounding box center [459, 218] width 919 height 437
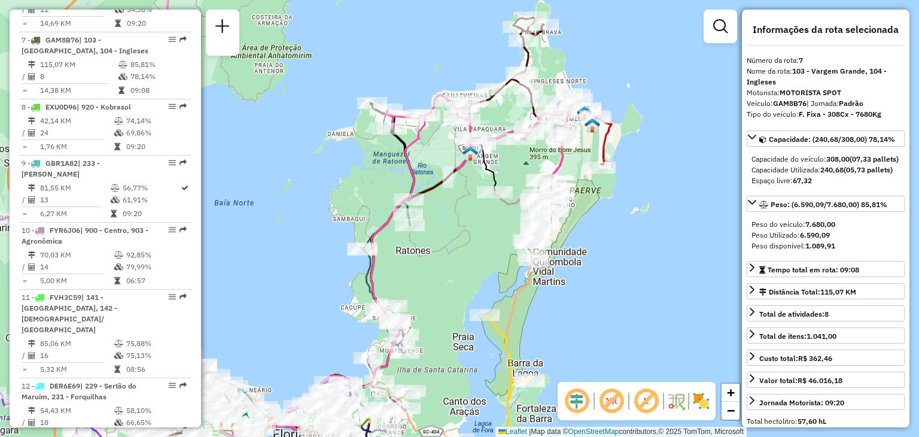
drag, startPoint x: 555, startPoint y: 290, endPoint x: 486, endPoint y: 199, distance: 114.1
click at [467, 249] on div "Janela de atendimento Grade de atendimento Capacidade Transportadoras Veículos …" at bounding box center [459, 218] width 919 height 437
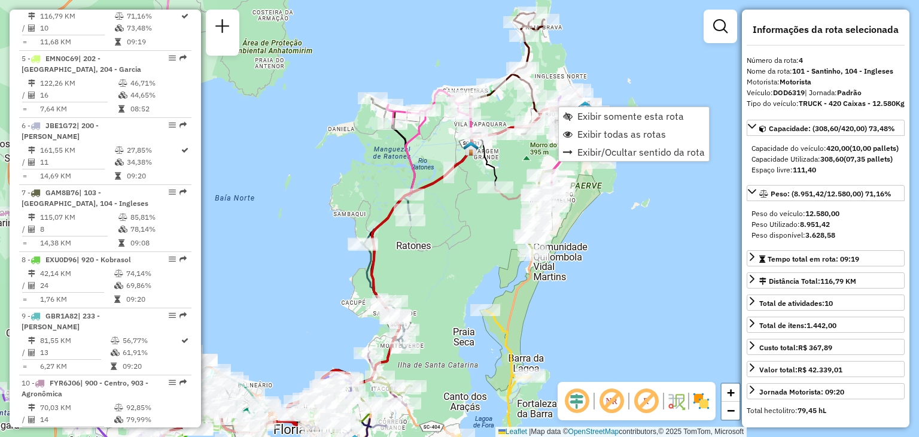
scroll to position [691, 0]
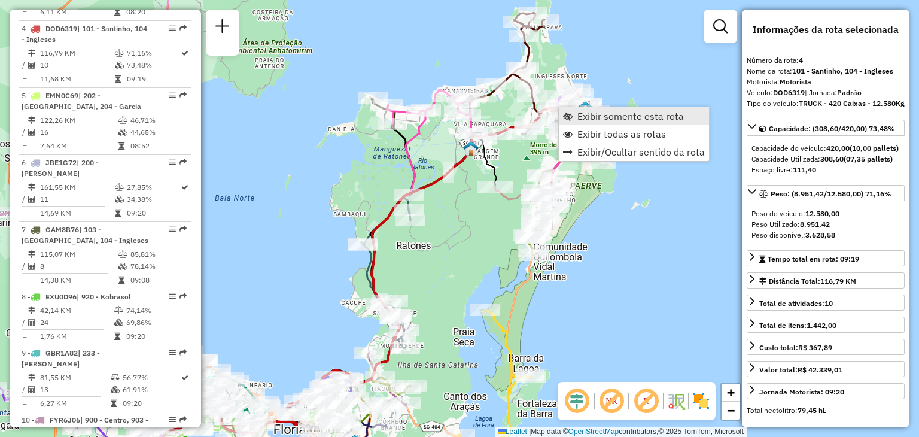
click at [588, 113] on span "Exibir somente esta rota" at bounding box center [631, 116] width 107 height 10
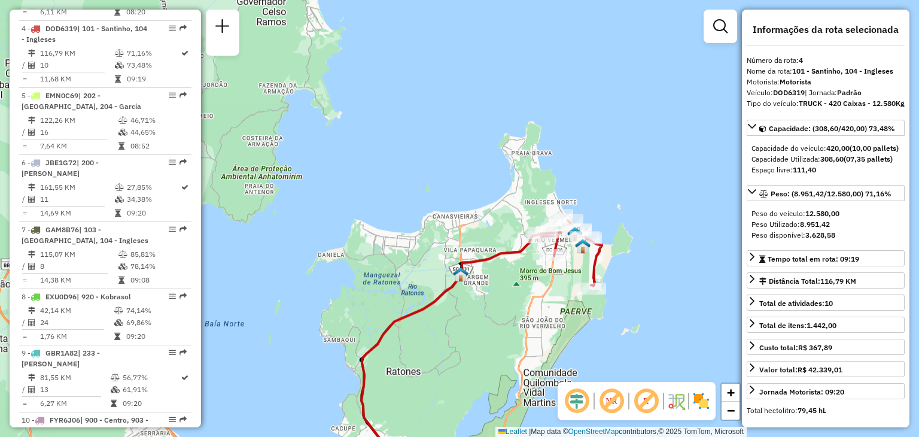
drag, startPoint x: 658, startPoint y: 101, endPoint x: 559, endPoint y: 300, distance: 221.9
click at [555, 311] on div "Janela de atendimento Grade de atendimento Capacidade Transportadoras Veículos …" at bounding box center [459, 218] width 919 height 437
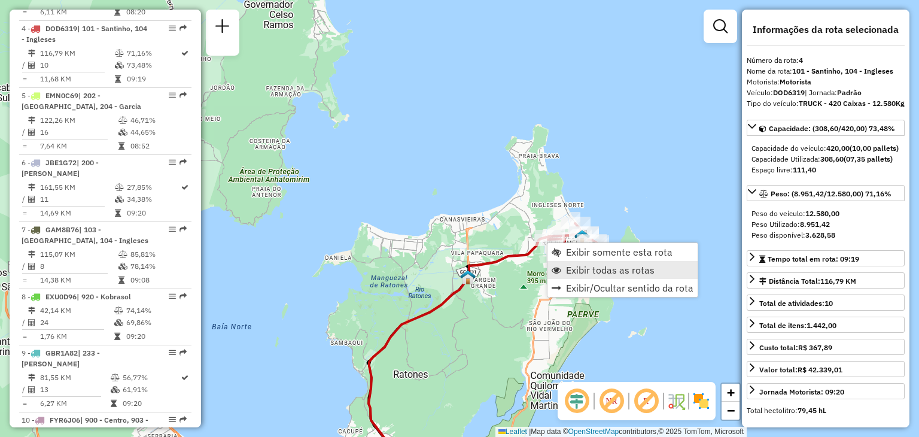
click at [588, 269] on span "Exibir todas as rotas" at bounding box center [610, 270] width 89 height 10
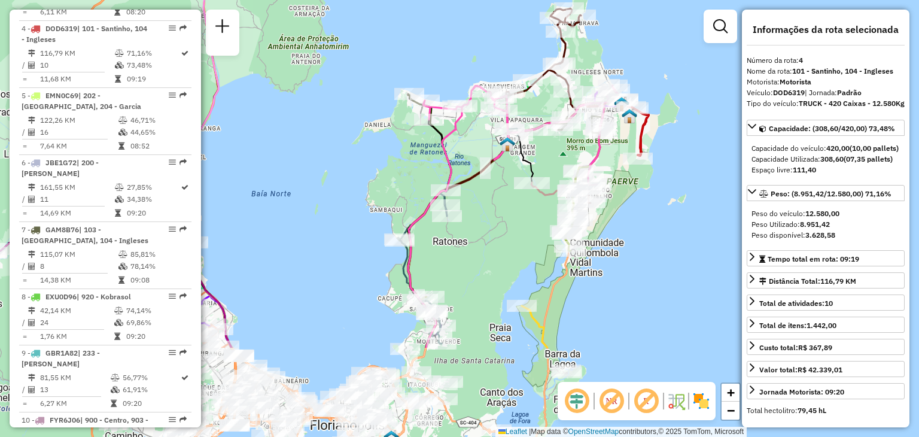
drag, startPoint x: 449, startPoint y: 350, endPoint x: 488, endPoint y: 217, distance: 138.6
click at [488, 217] on div "Janela de atendimento Grade de atendimento Capacidade Transportadoras Veículos …" at bounding box center [459, 218] width 919 height 437
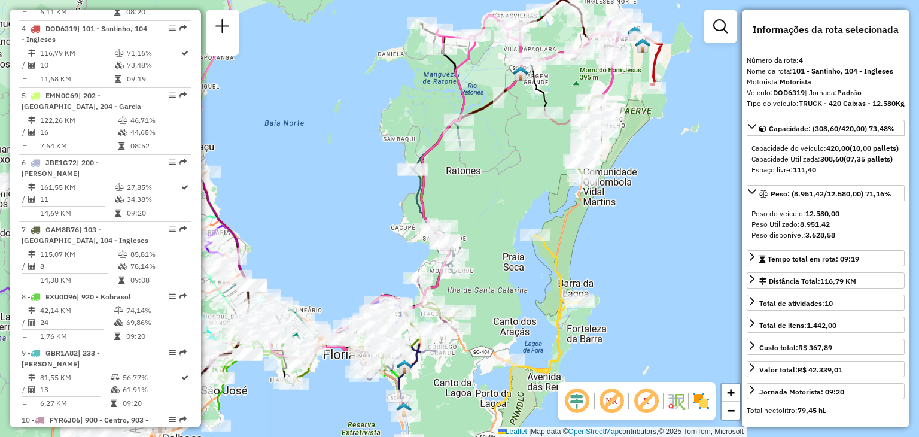
drag, startPoint x: 484, startPoint y: 284, endPoint x: 496, endPoint y: 142, distance: 142.3
click at [496, 143] on div "Janela de atendimento Grade de atendimento Capacidade Transportadoras Veículos …" at bounding box center [459, 218] width 919 height 437
